Goal: Navigation & Orientation: Find specific page/section

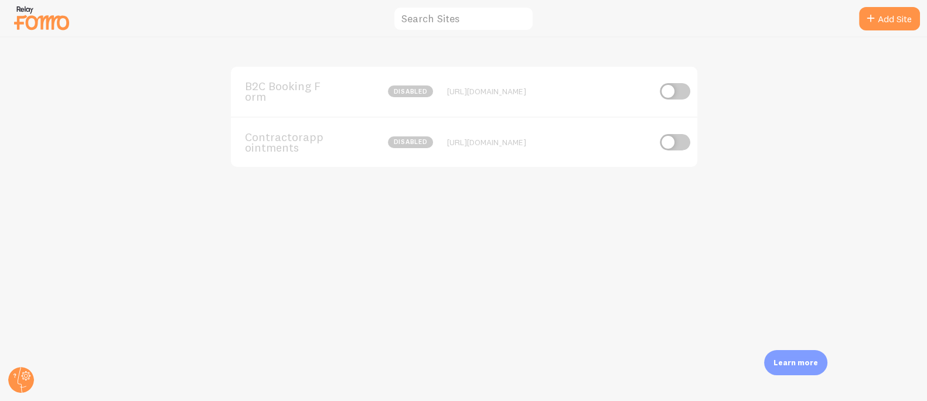
click at [299, 81] on span "B2C Booking Form" at bounding box center [292, 92] width 94 height 22
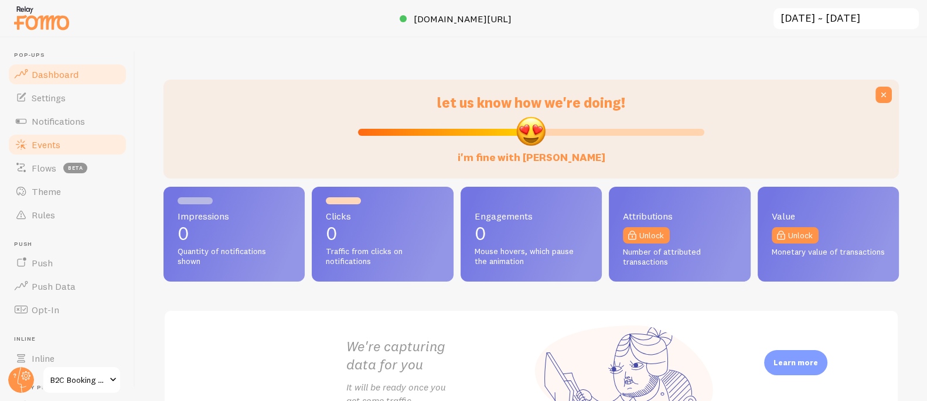
click at [65, 143] on link "Events" at bounding box center [67, 144] width 121 height 23
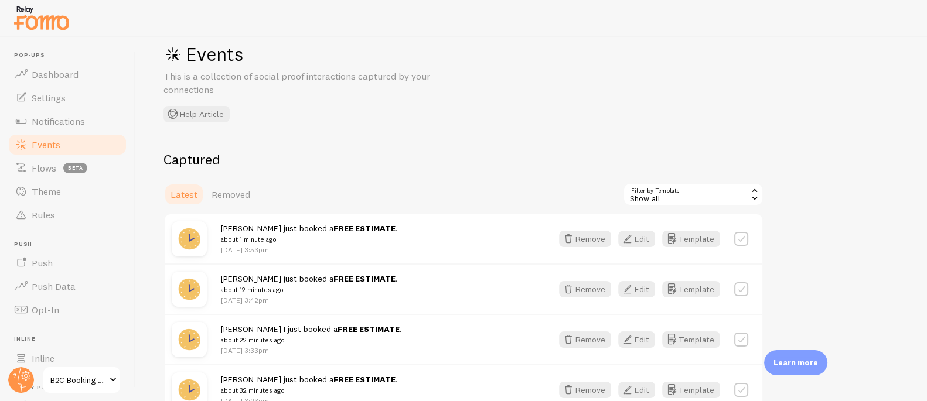
scroll to position [44, 0]
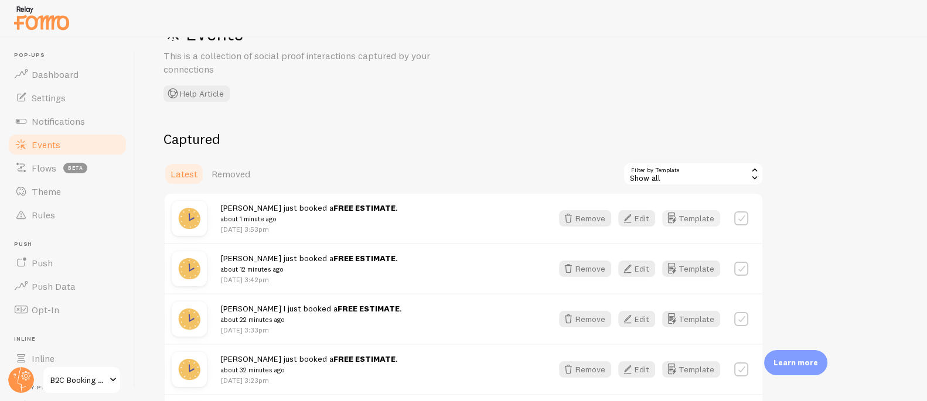
click at [709, 216] on button "Template" at bounding box center [691, 218] width 58 height 16
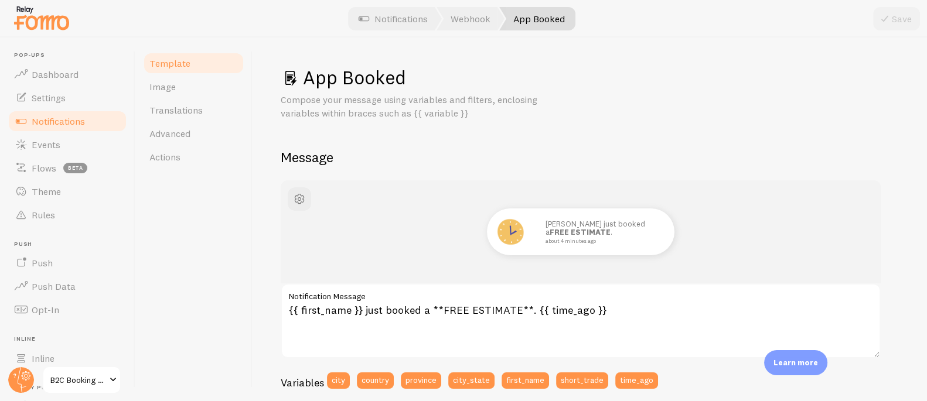
scroll to position [94, 0]
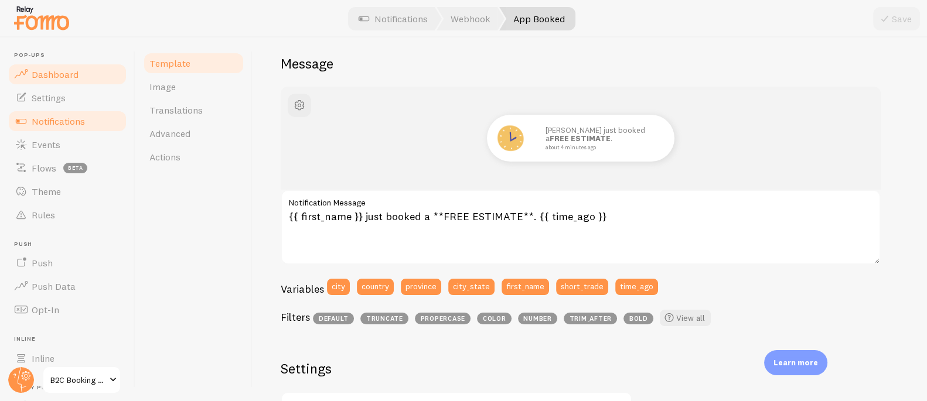
click at [78, 75] on link "Dashboard" at bounding box center [67, 74] width 121 height 23
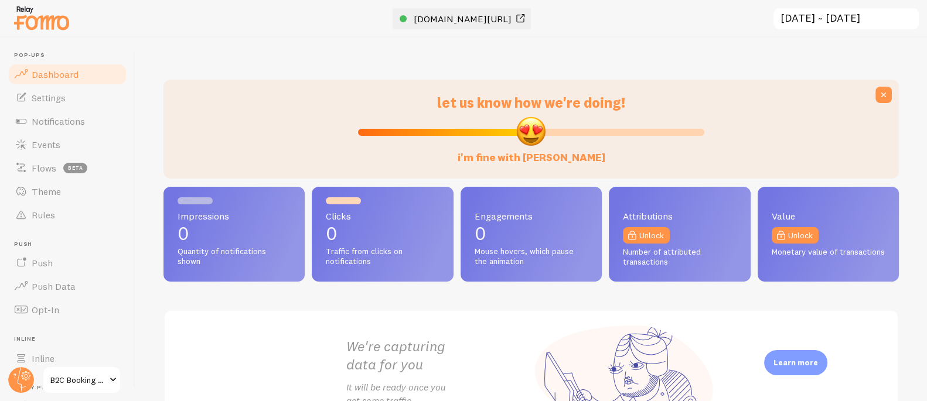
click at [419, 15] on span "[DOMAIN_NAME][URL]" at bounding box center [462, 19] width 98 height 12
